Goal: Transaction & Acquisition: Download file/media

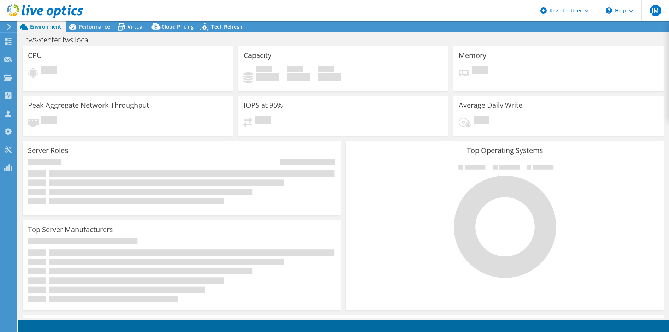
select select "USD"
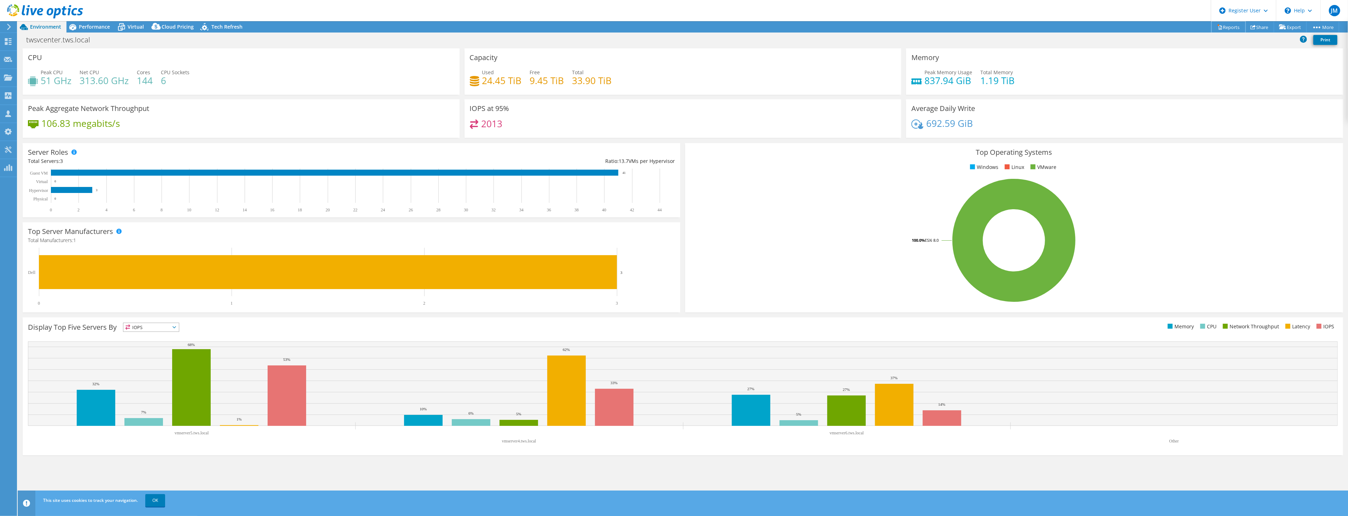
click at [669, 27] on link "Reports" at bounding box center [1228, 27] width 34 height 11
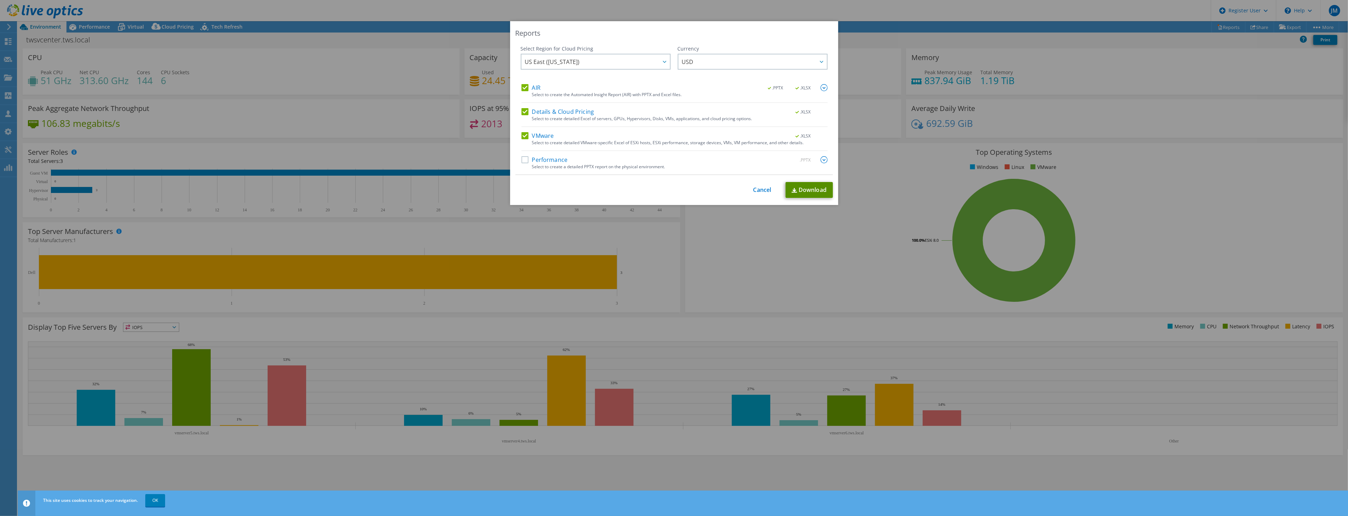
click at [669, 192] on link "Download" at bounding box center [808, 190] width 47 height 16
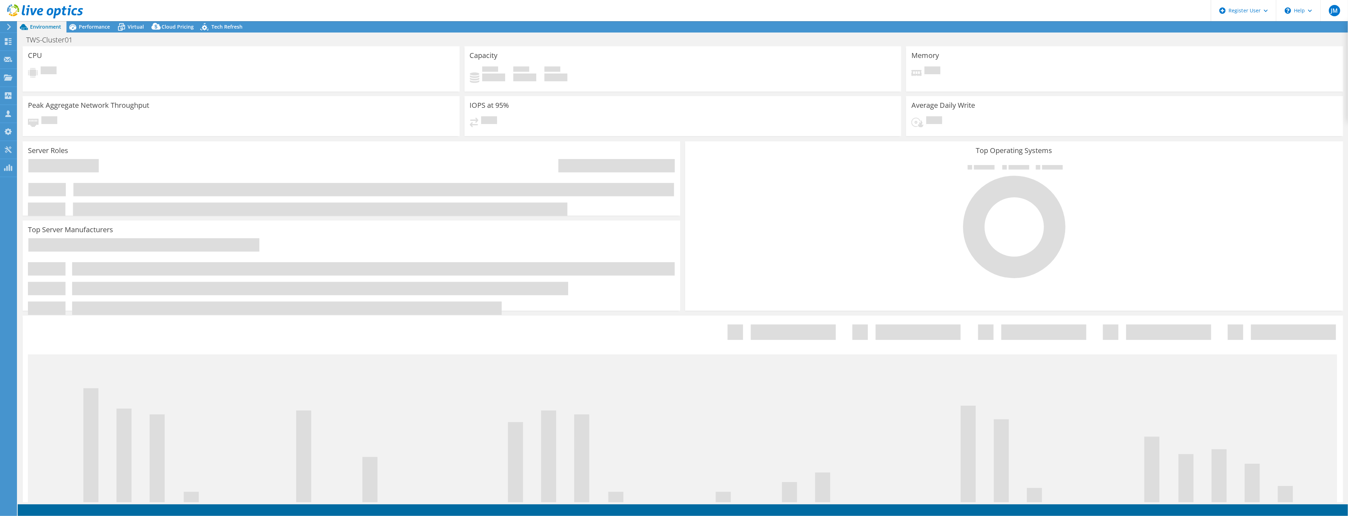
select select "USD"
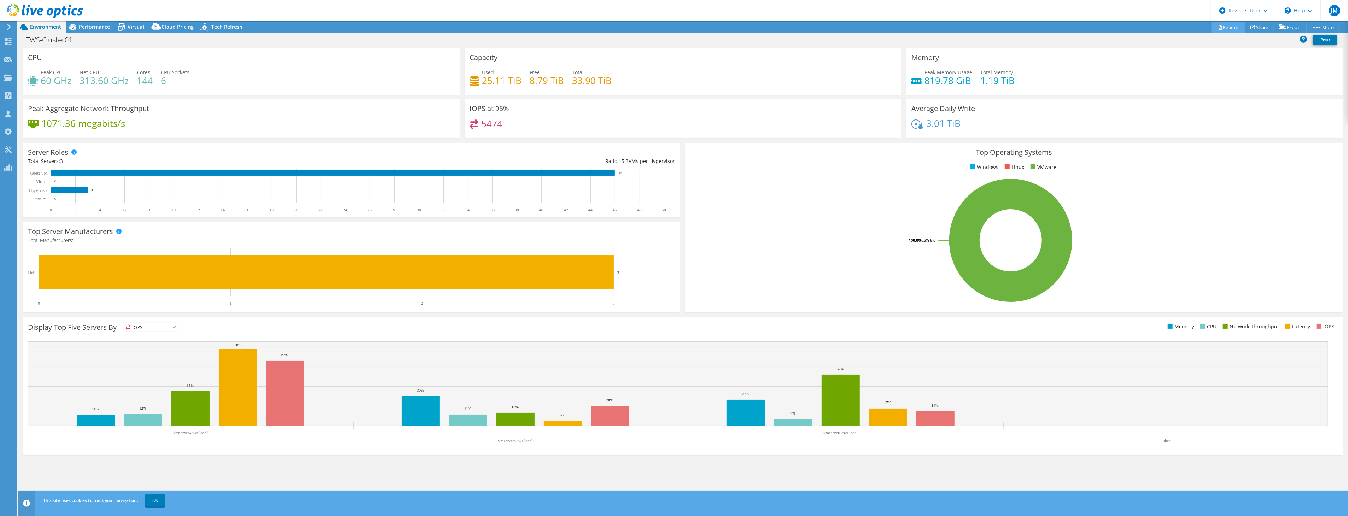
click at [1227, 26] on link "Reports" at bounding box center [1228, 27] width 34 height 11
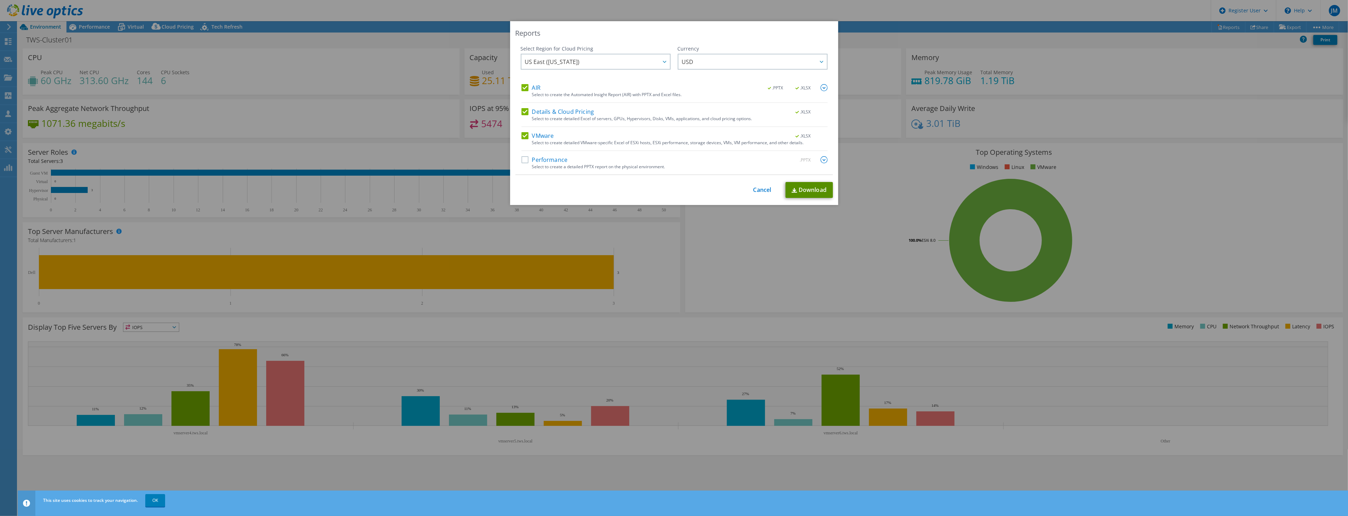
click at [795, 187] on link "Download" at bounding box center [808, 190] width 47 height 16
click at [761, 187] on link "Cancel" at bounding box center [762, 190] width 18 height 7
